Goal: Information Seeking & Learning: Learn about a topic

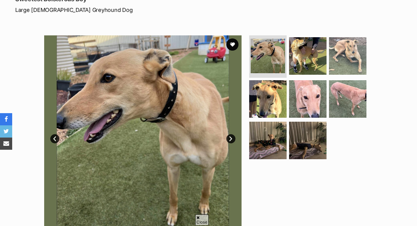
scroll to position [89, 0]
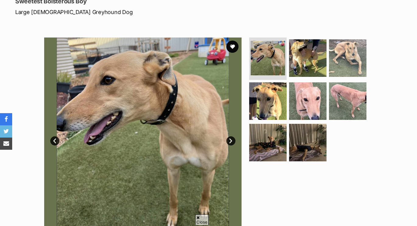
click at [231, 140] on link "Next" at bounding box center [231, 140] width 9 height 9
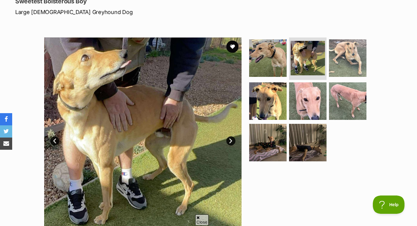
scroll to position [0, 0]
click at [231, 140] on link "Next" at bounding box center [231, 140] width 9 height 9
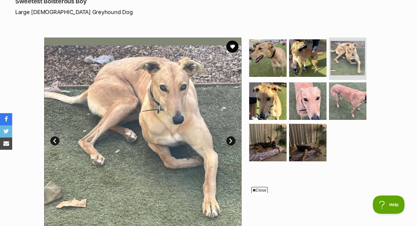
click at [231, 140] on link "Next" at bounding box center [231, 140] width 9 height 9
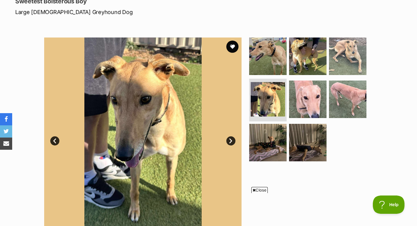
click at [231, 140] on link "Next" at bounding box center [231, 140] width 9 height 9
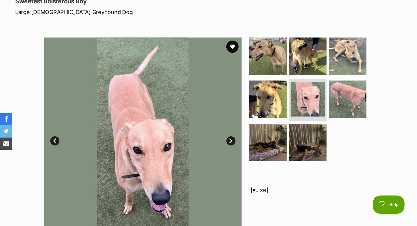
click at [231, 140] on link "Next" at bounding box center [231, 140] width 9 height 9
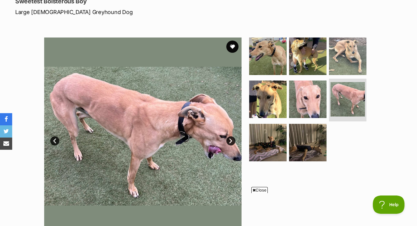
click at [231, 140] on link "Next" at bounding box center [231, 140] width 9 height 9
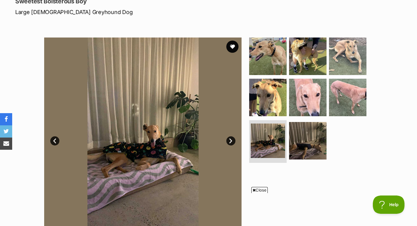
click at [231, 140] on link "Next" at bounding box center [231, 140] width 9 height 9
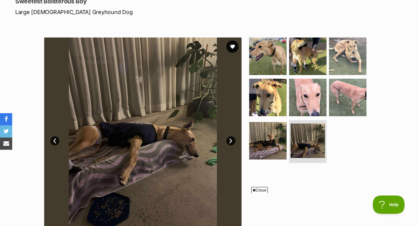
click at [231, 140] on link "Next" at bounding box center [231, 140] width 9 height 9
